Goal: Task Accomplishment & Management: Use online tool/utility

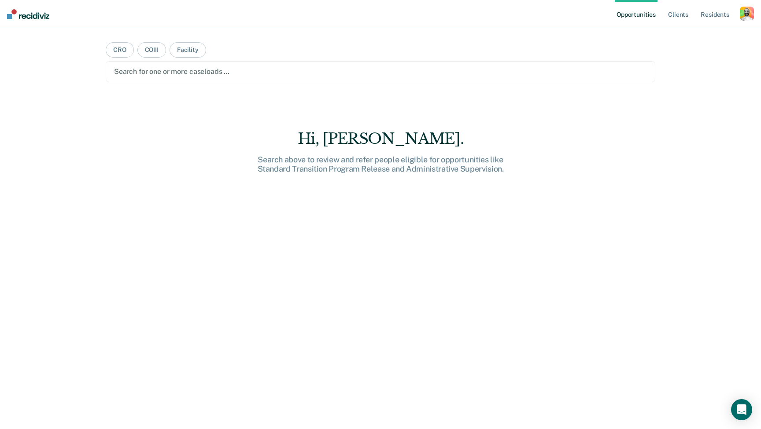
click at [744, 13] on div "button" at bounding box center [747, 14] width 14 height 14
click at [687, 35] on link "Profile" at bounding box center [711, 35] width 71 height 7
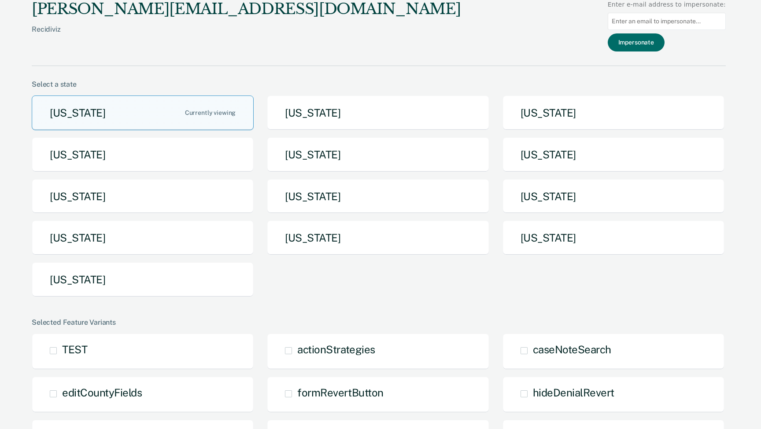
click at [644, 21] on input at bounding box center [667, 21] width 118 height 17
paste input "PFELBING@IDOC.IDAHO.GOV"
type input "PFELBING@IDOC.IDAHO.GOV"
click at [645, 39] on button "Impersonate" at bounding box center [636, 42] width 57 height 18
